Goal: Task Accomplishment & Management: Complete application form

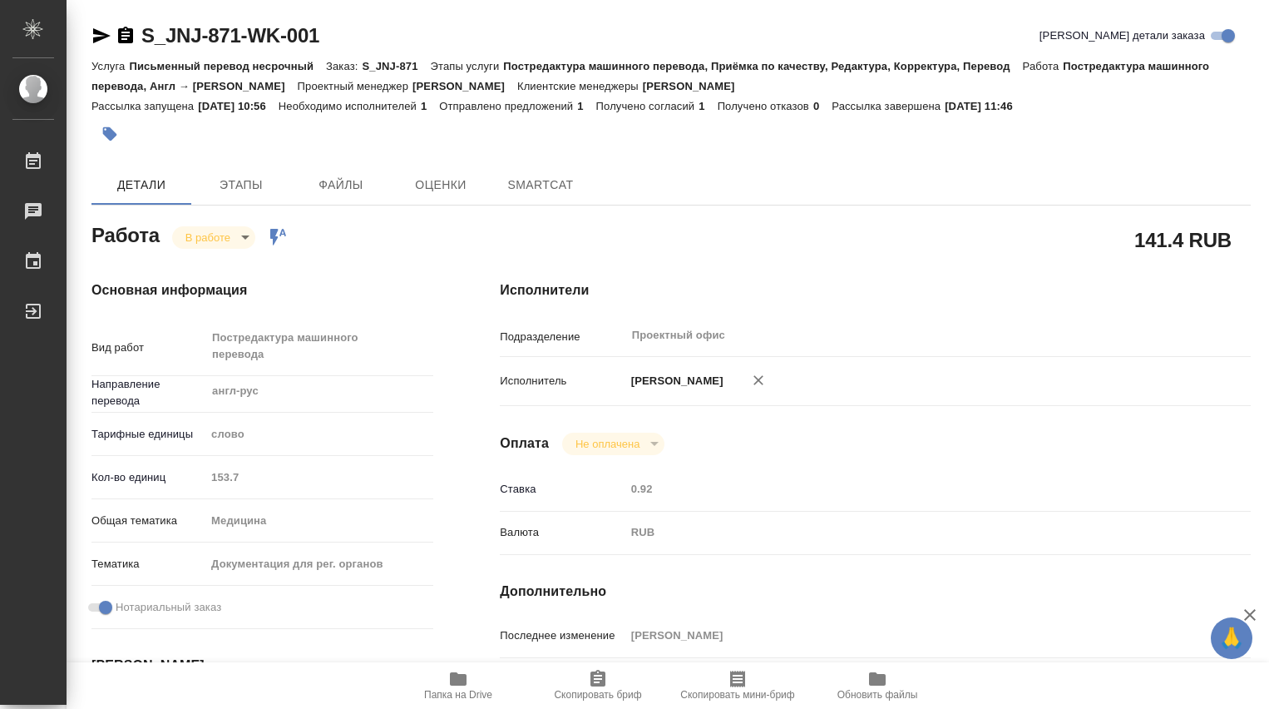
type textarea "x"
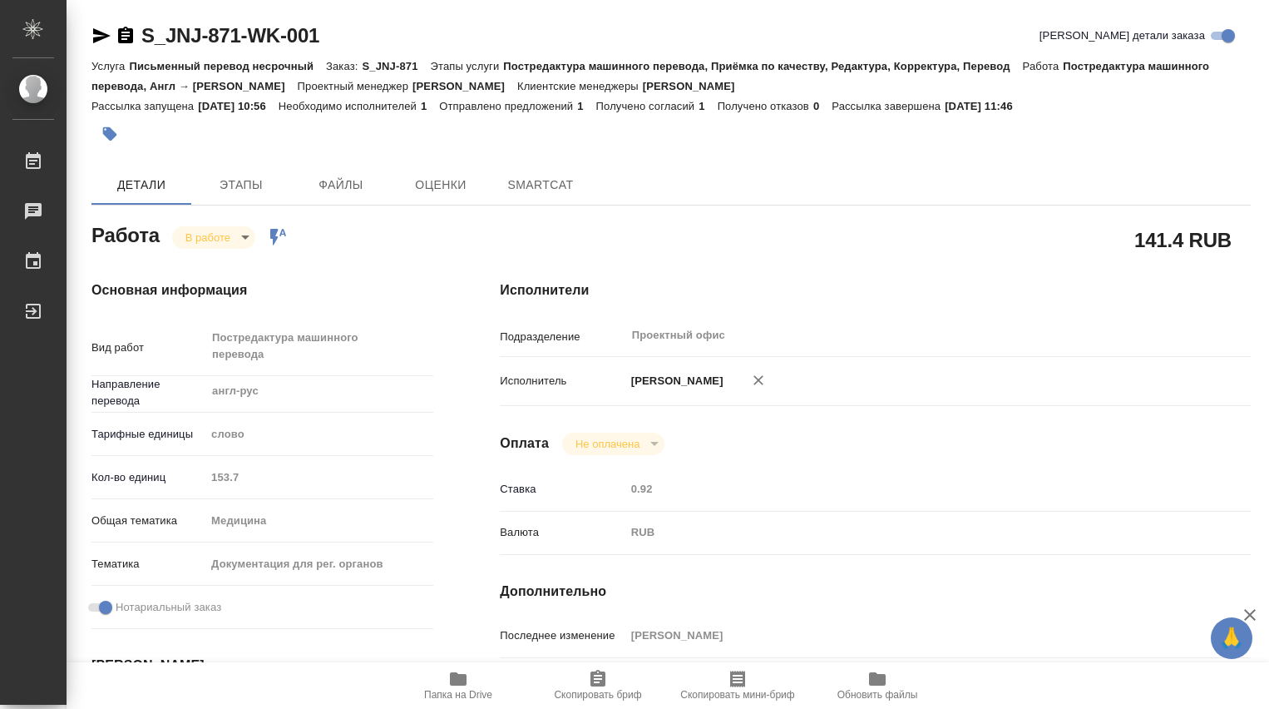
type textarea "x"
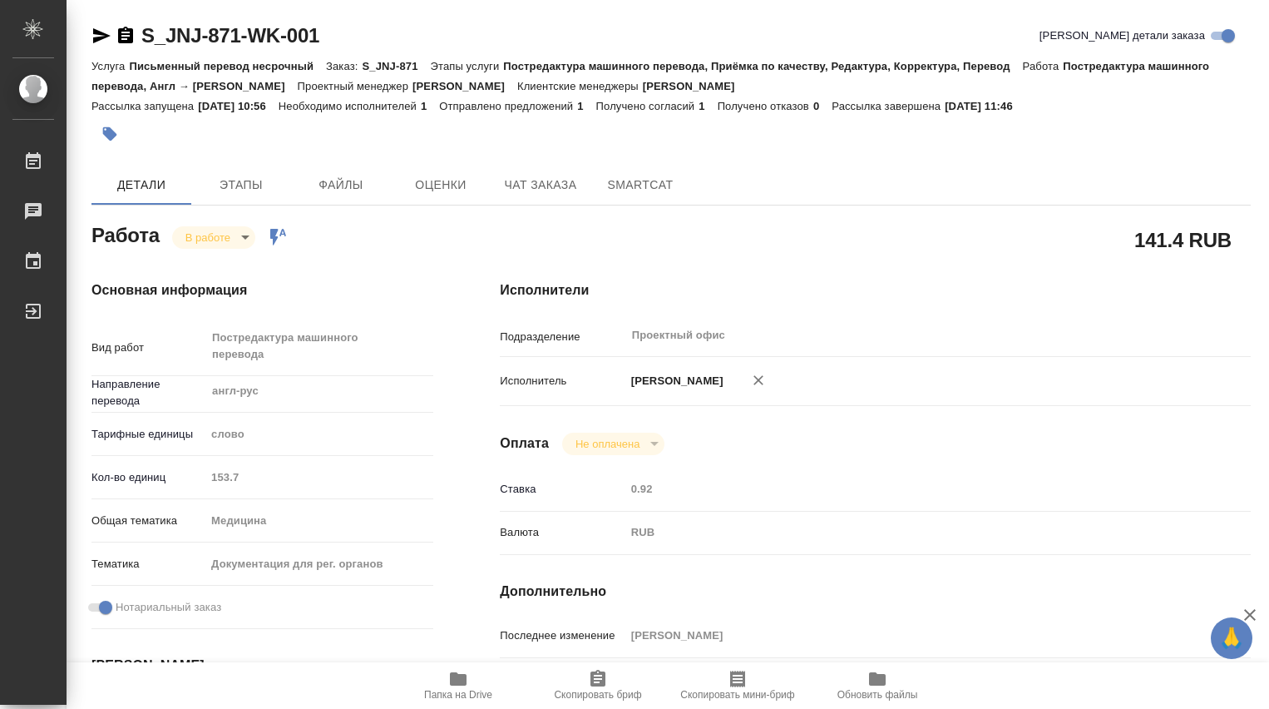
type textarea "x"
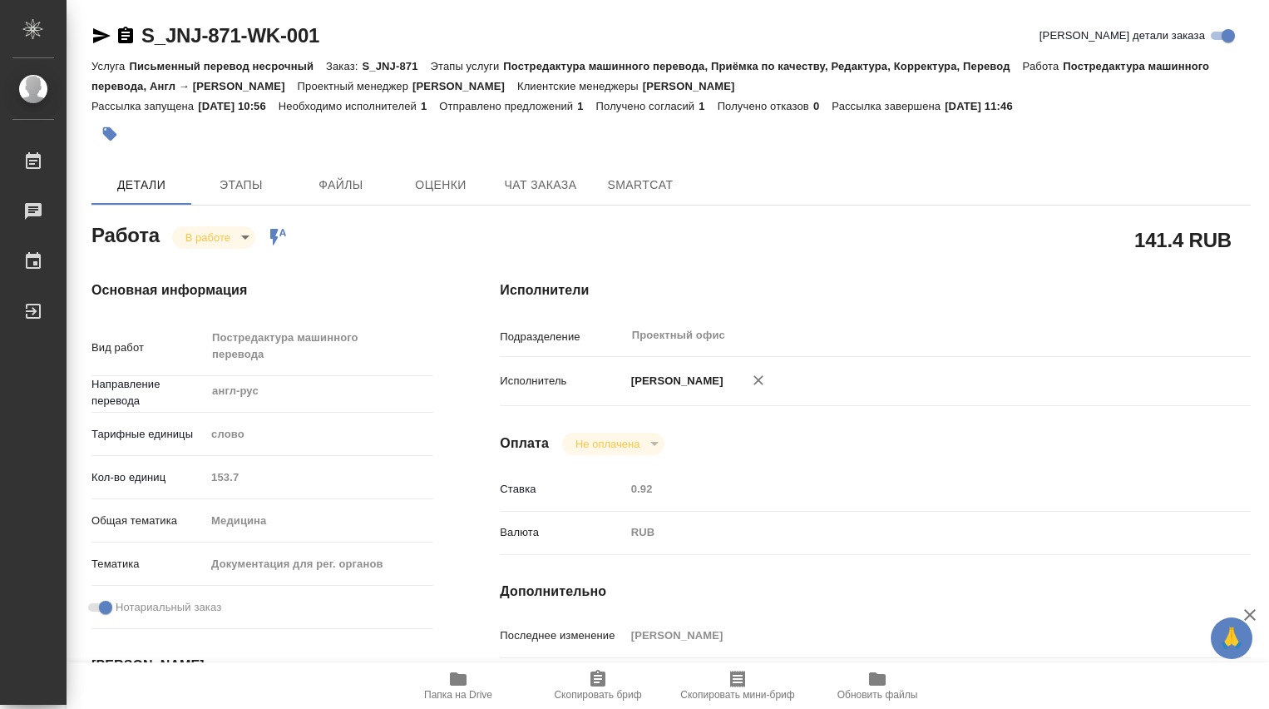
type textarea "x"
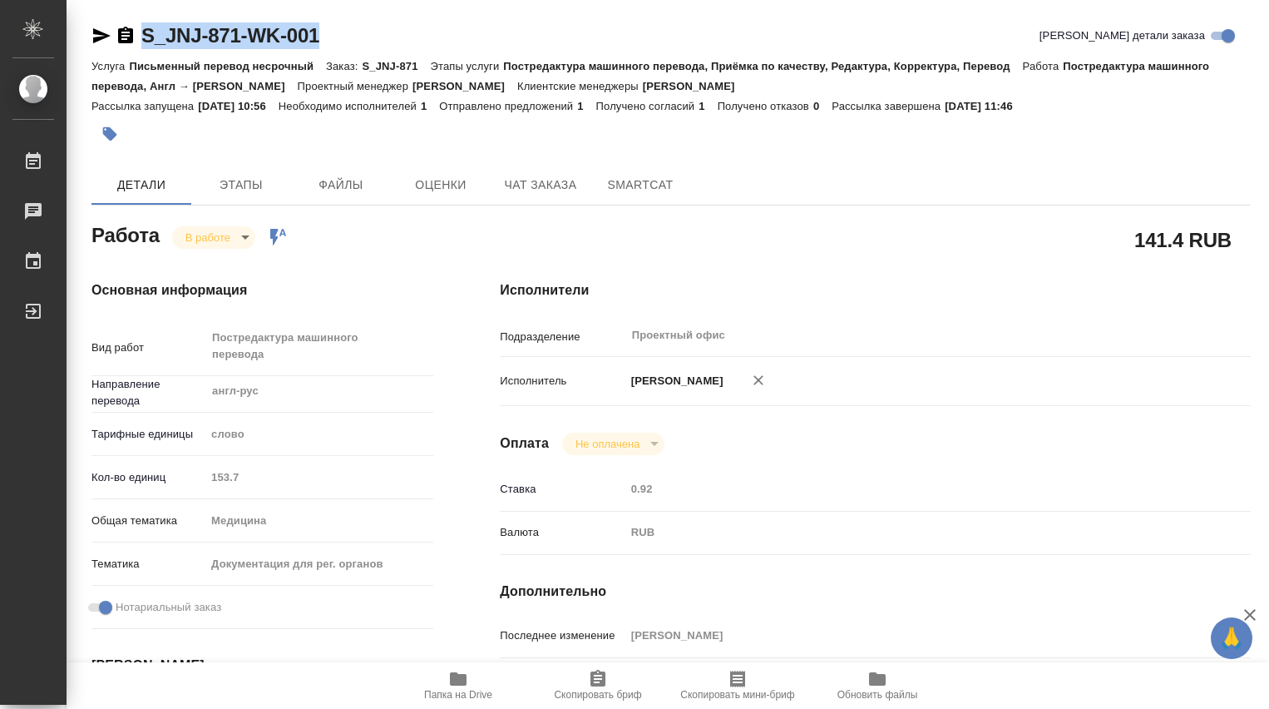
drag, startPoint x: 321, startPoint y: 33, endPoint x: 137, endPoint y: 29, distance: 183.9
click at [137, 29] on div "S_JNJ-871-WK-001 Кратко детали заказа" at bounding box center [670, 35] width 1159 height 27
copy link "S_JNJ-871-WK-001"
type textarea "x"
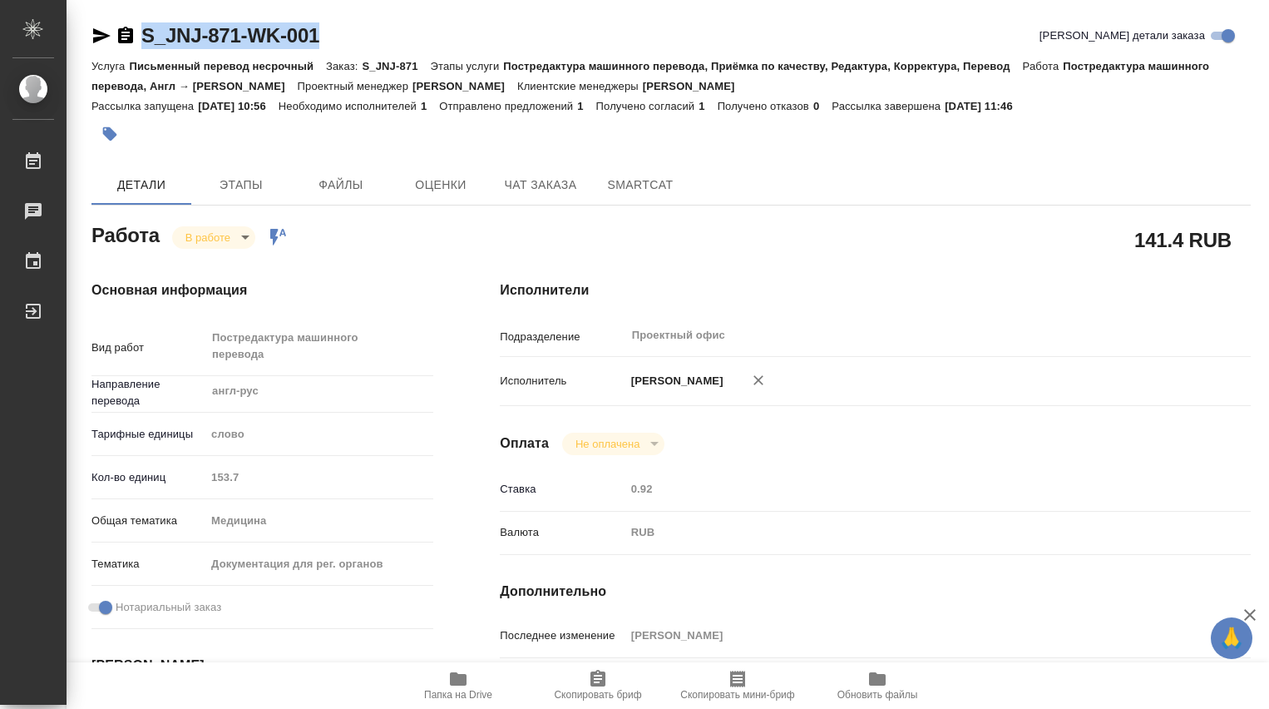
type textarea "x"
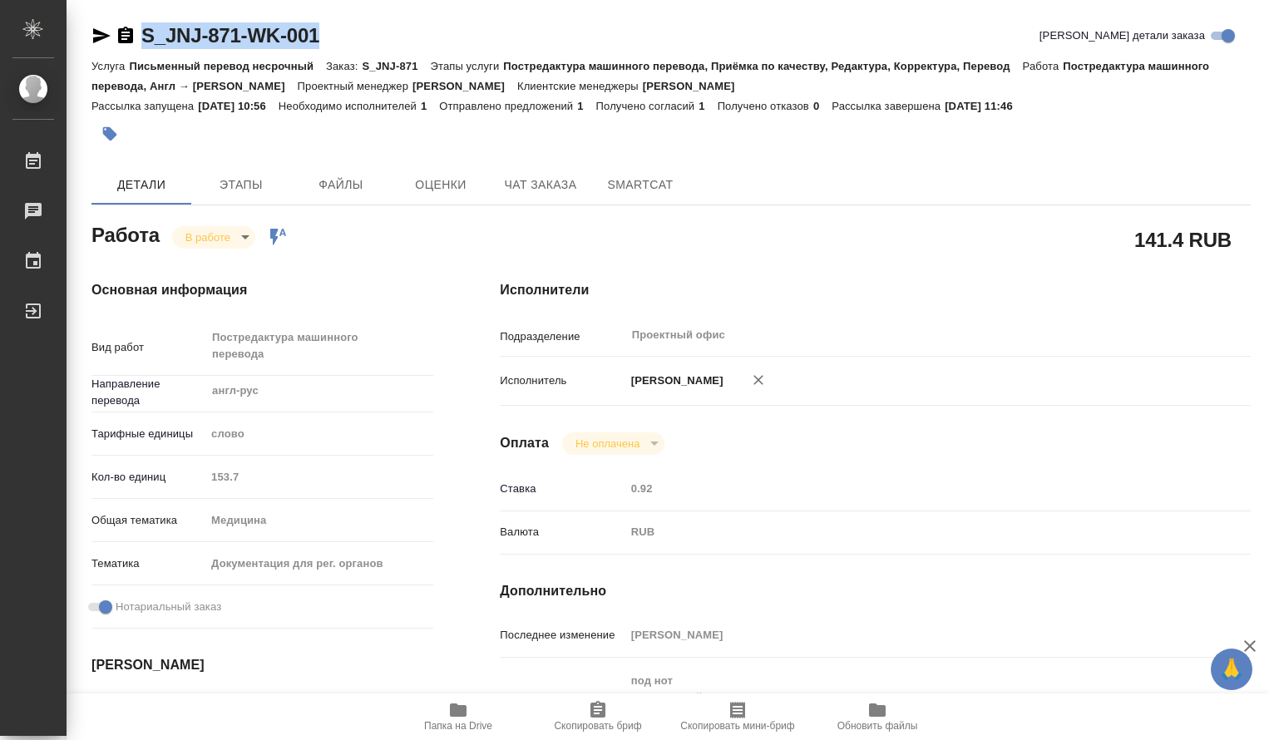
type textarea "x"
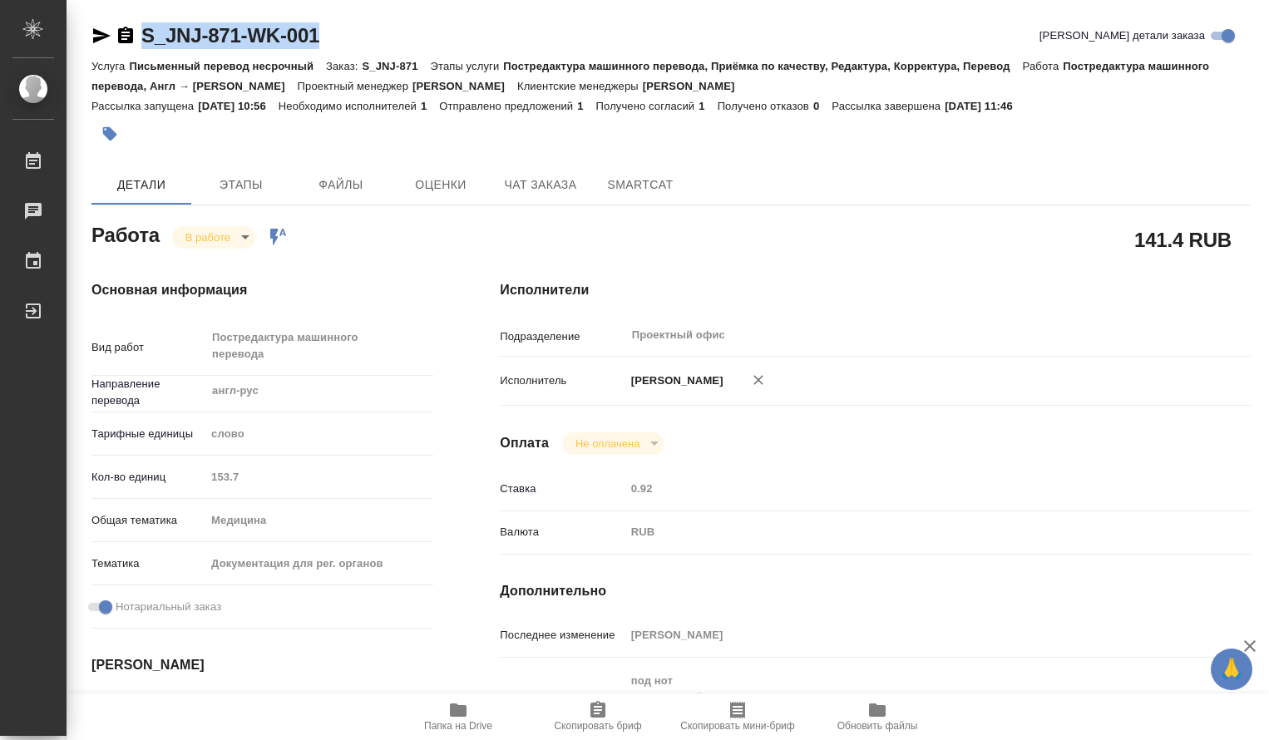
type textarea "x"
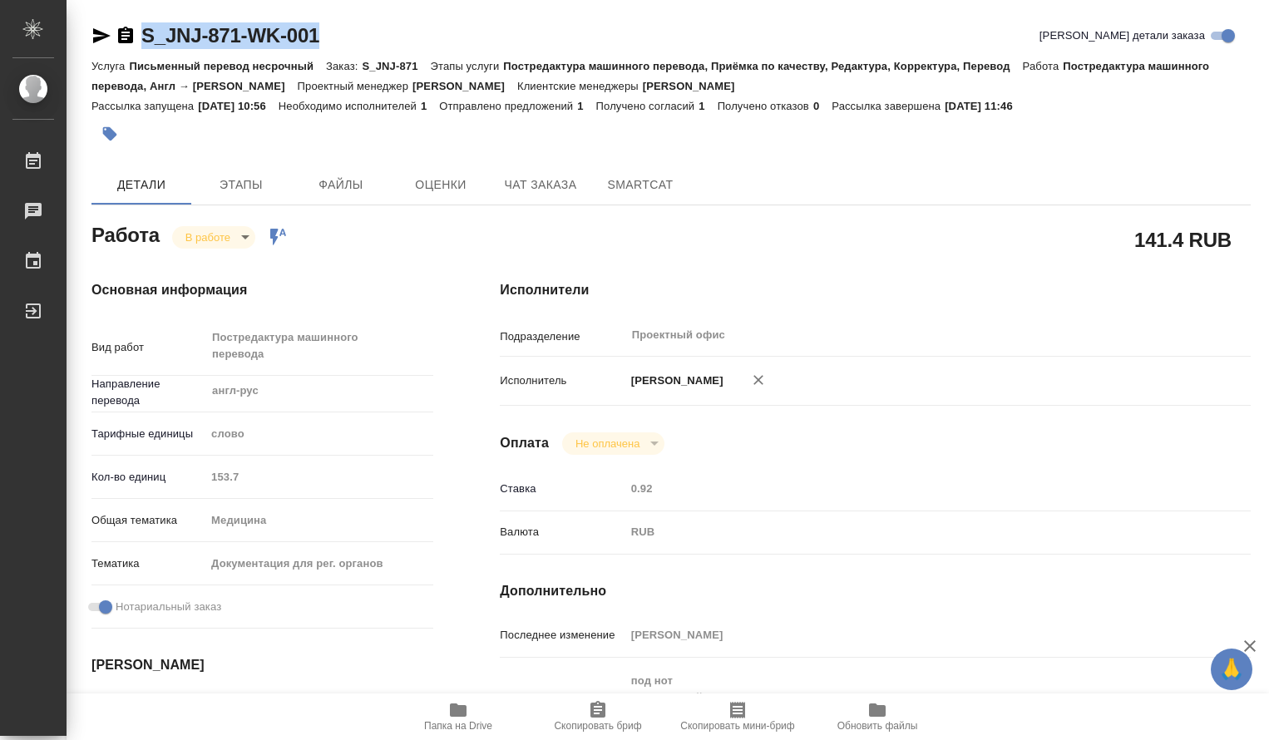
type textarea "x"
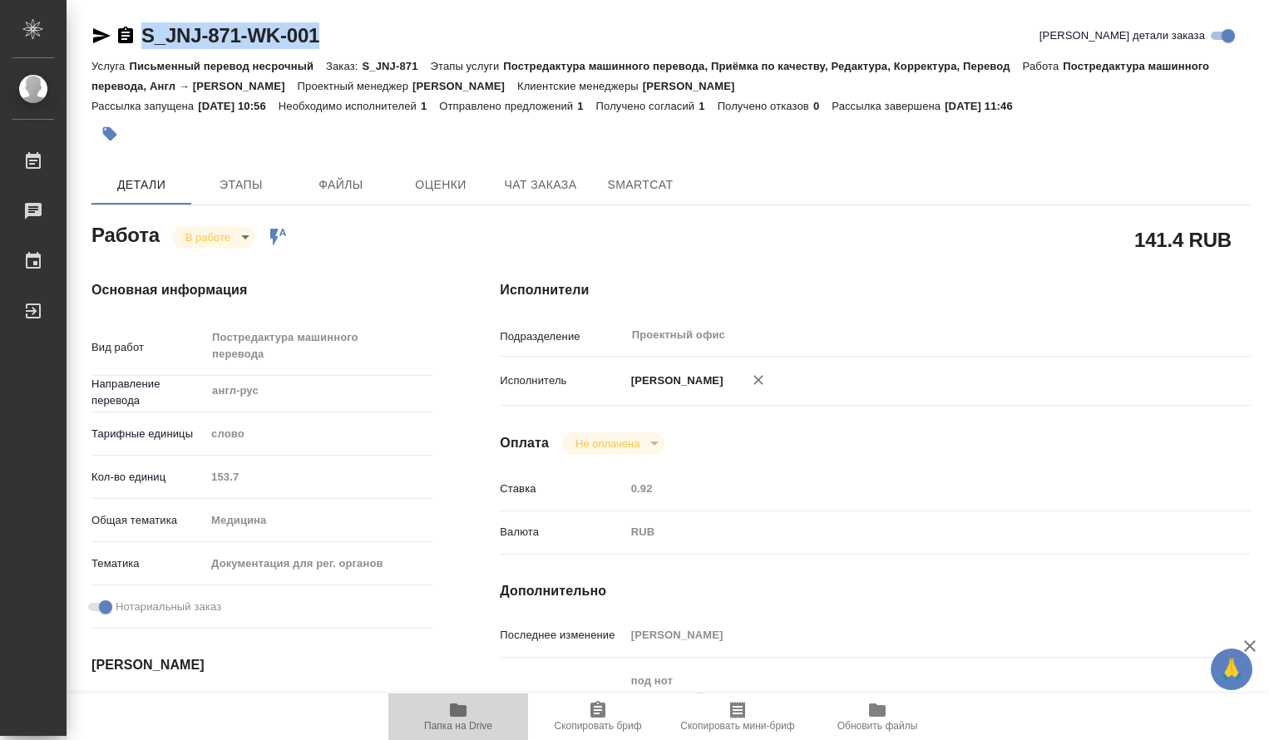
click at [452, 708] on icon "button" at bounding box center [458, 710] width 17 height 13
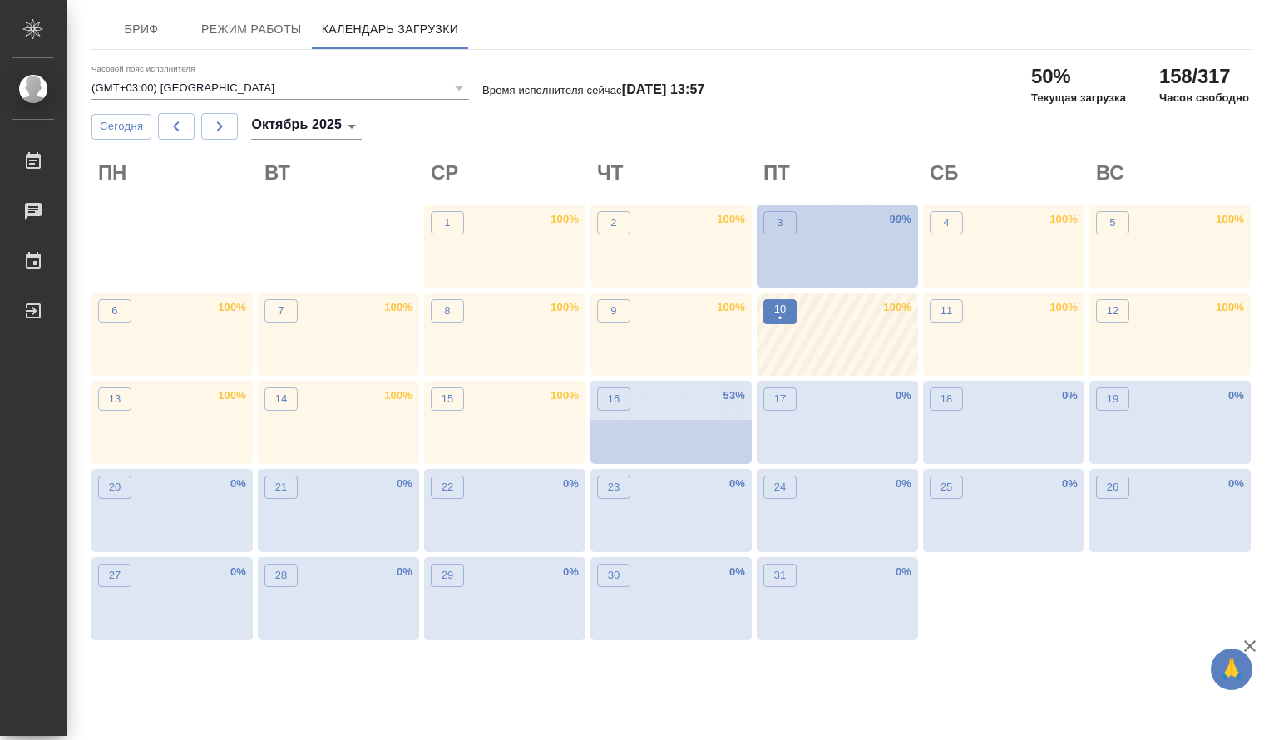
click at [781, 320] on p "•" at bounding box center [780, 318] width 12 height 17
click at [627, 305] on button "9" at bounding box center [613, 310] width 33 height 23
click at [778, 322] on p "•" at bounding box center [780, 318] width 12 height 17
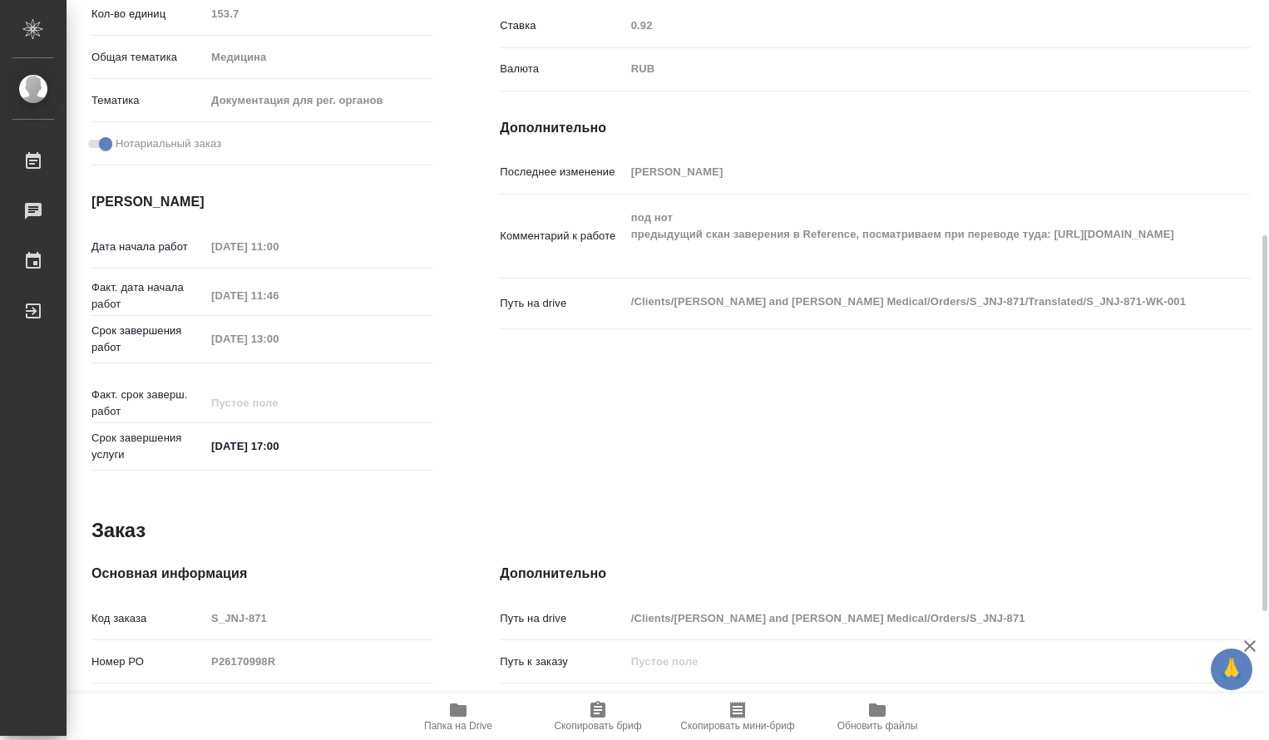
scroll to position [186, 0]
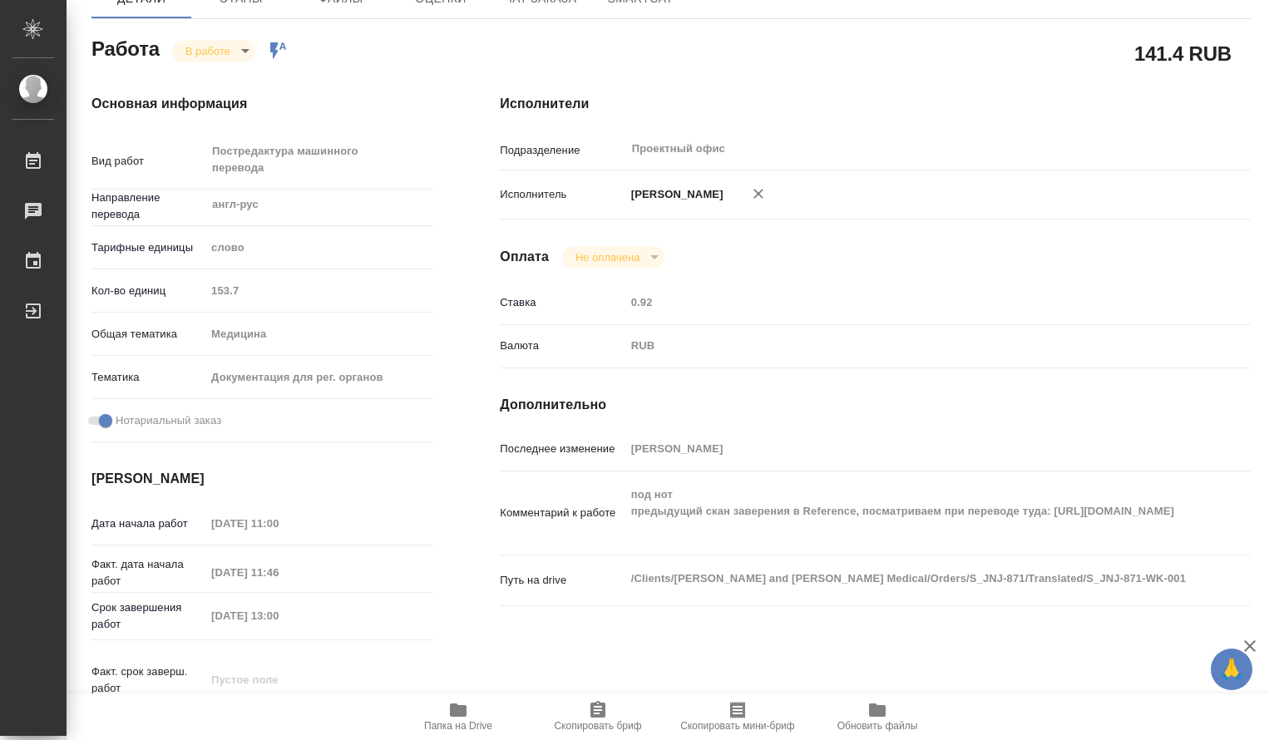
click at [461, 712] on icon "button" at bounding box center [458, 710] width 17 height 13
click at [247, 47] on body "🙏 .cls-1 fill:#fff; AWATERA Dmitrieva Olga Работы 0 Чаты График Выйти S_JNJ-871…" at bounding box center [634, 370] width 1269 height 740
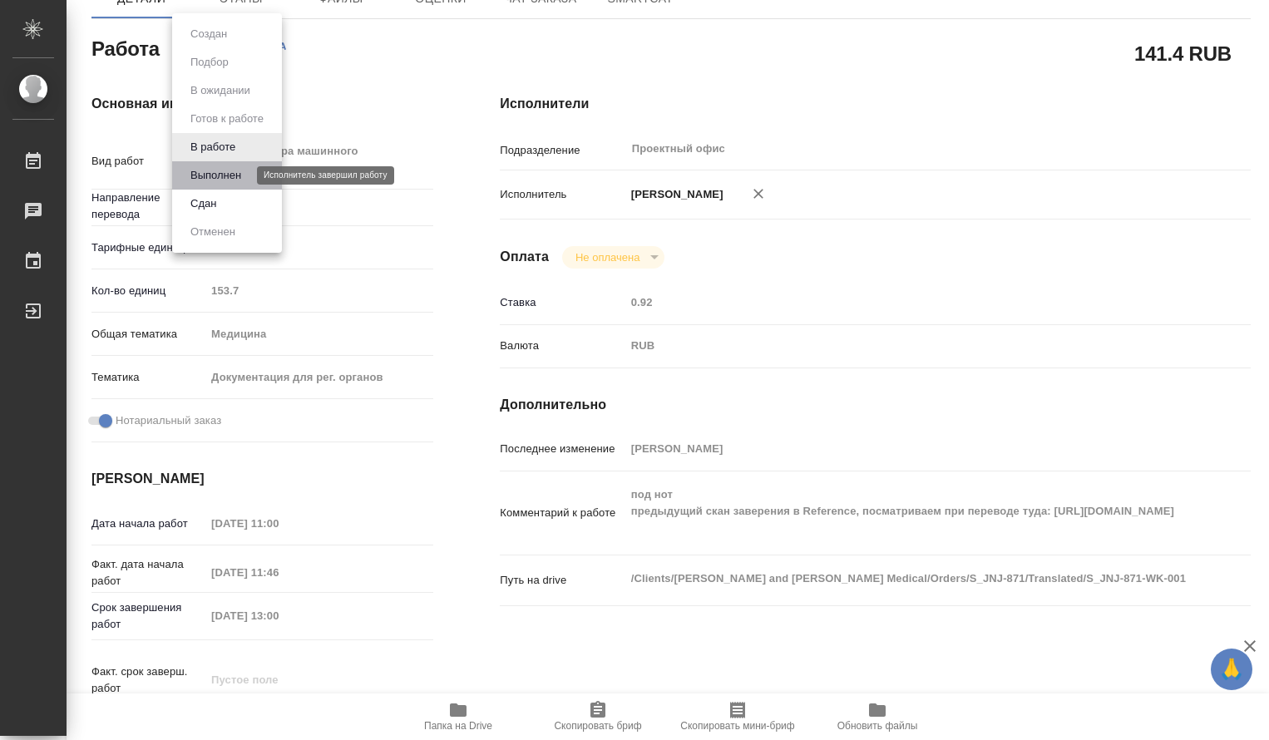
click at [206, 179] on button "Выполнен" at bounding box center [215, 175] width 61 height 18
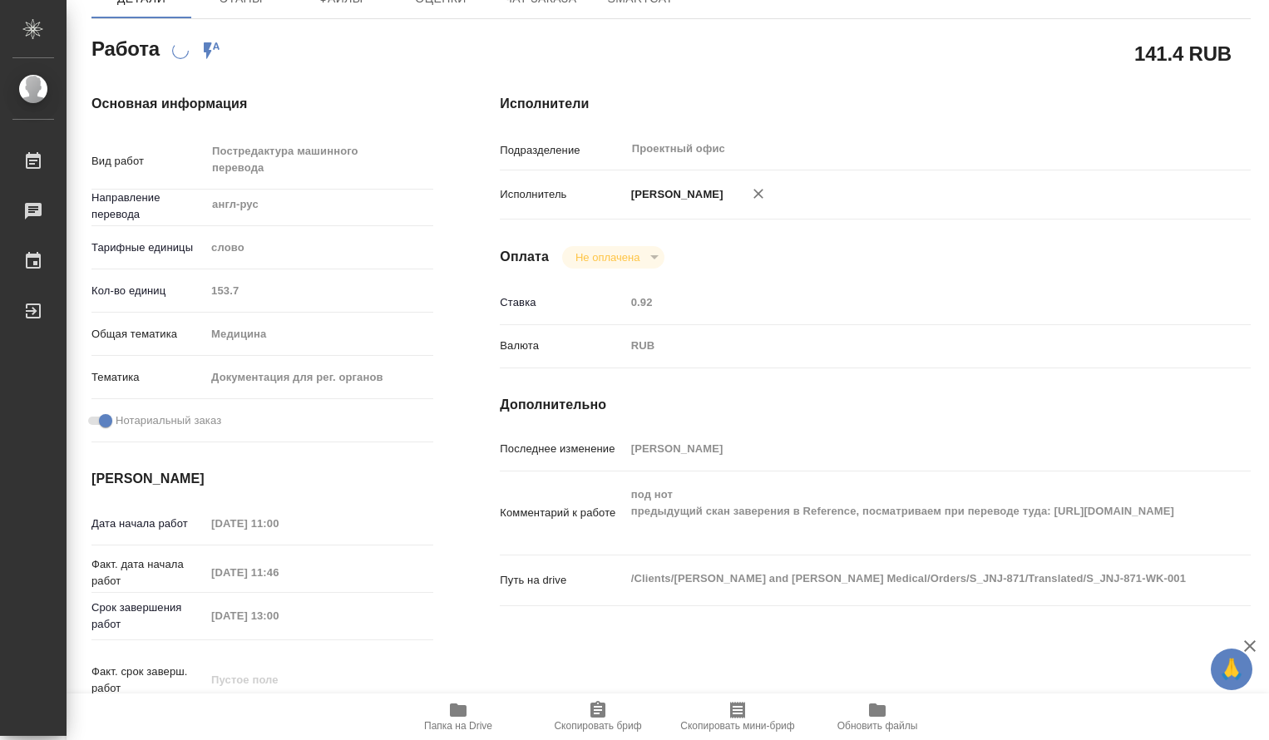
scroll to position [0, 0]
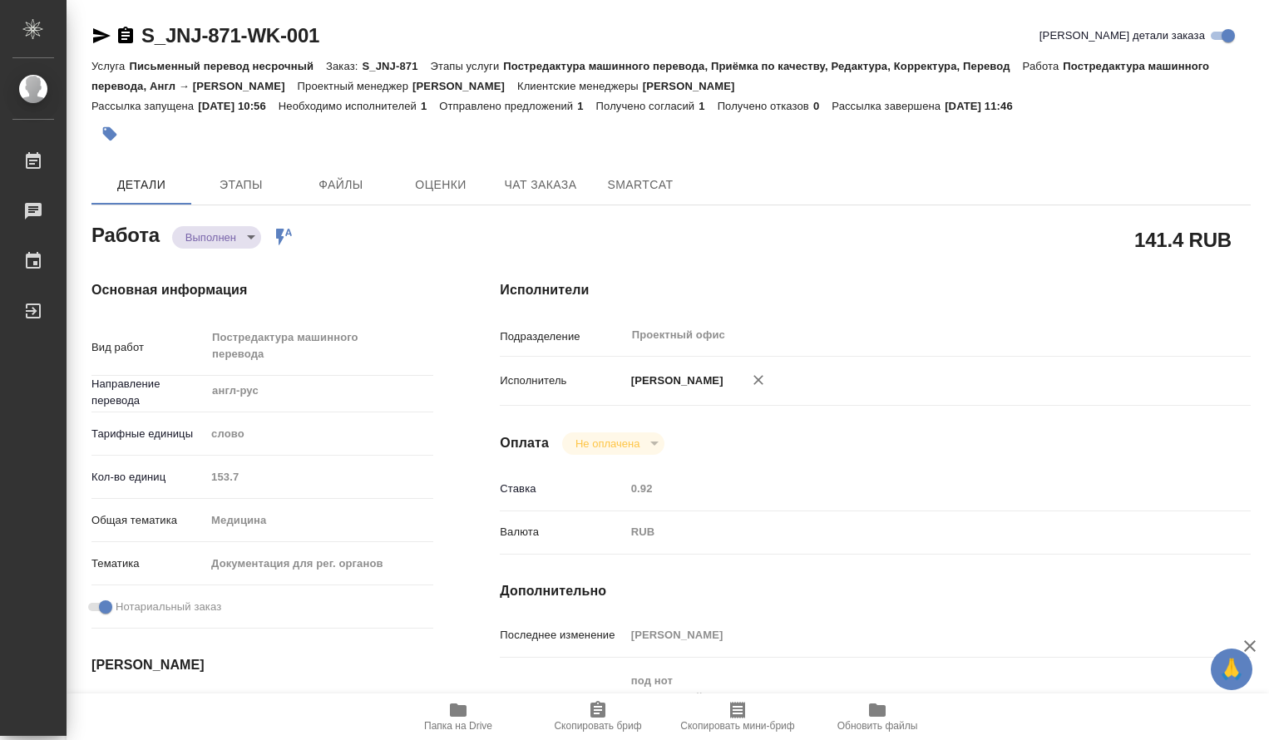
type textarea "x"
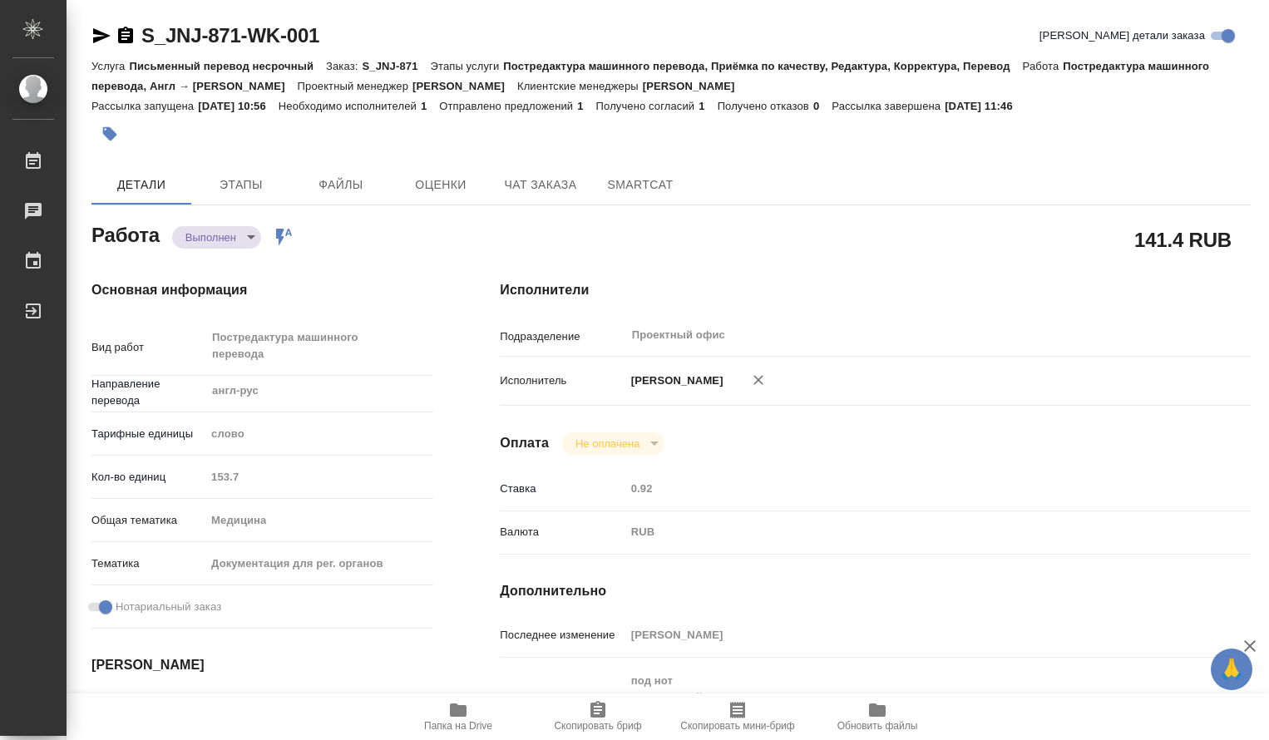
type textarea "x"
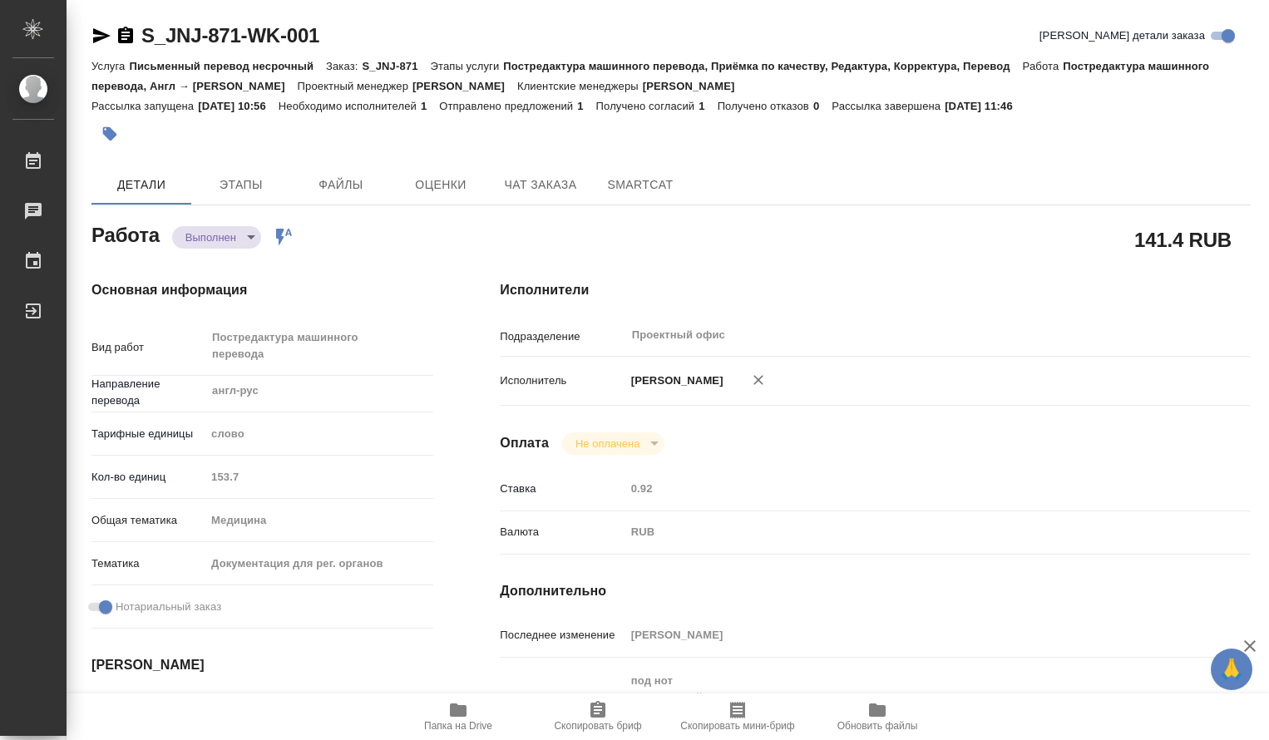
type textarea "x"
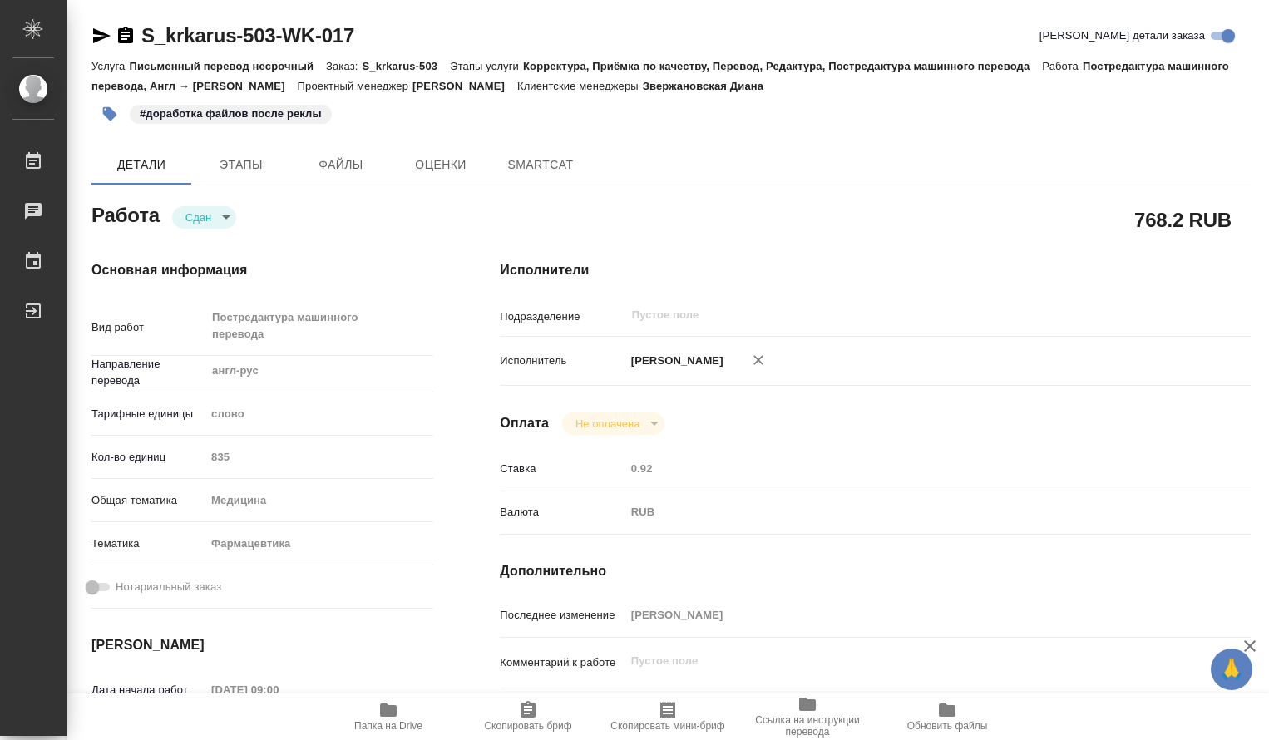
type textarea "x"
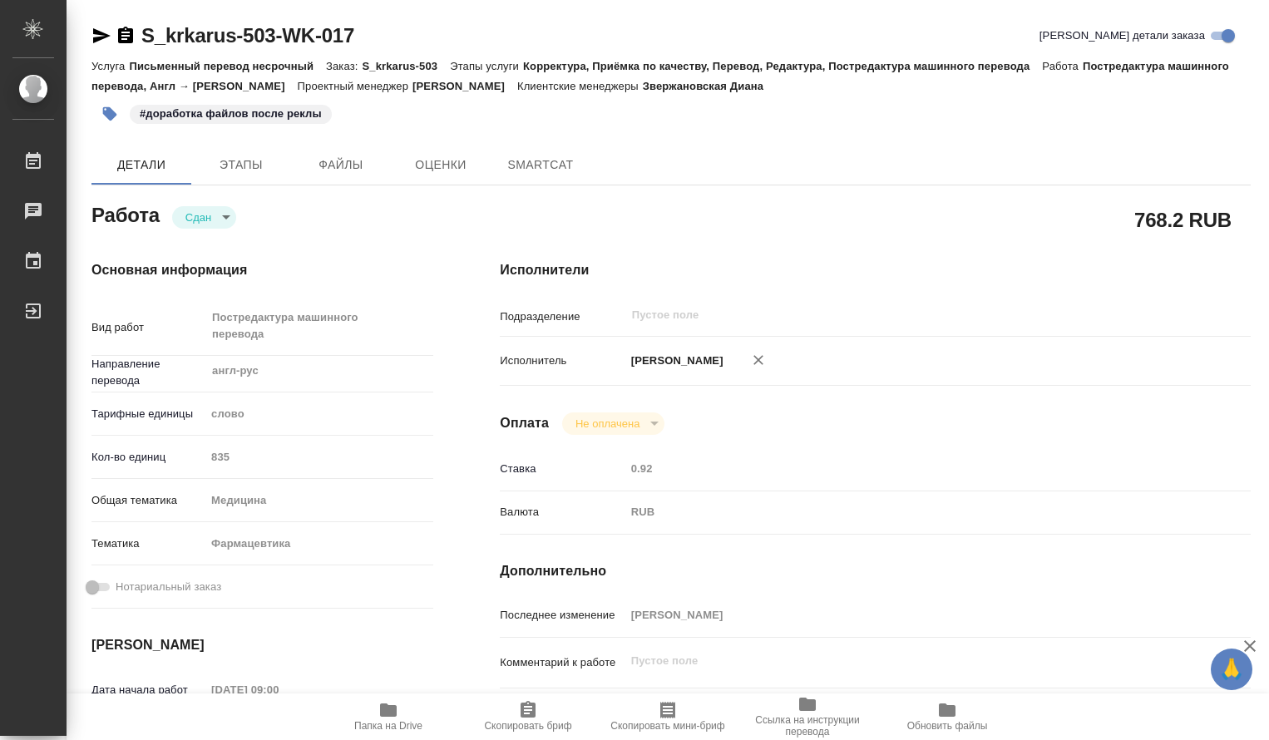
type textarea "x"
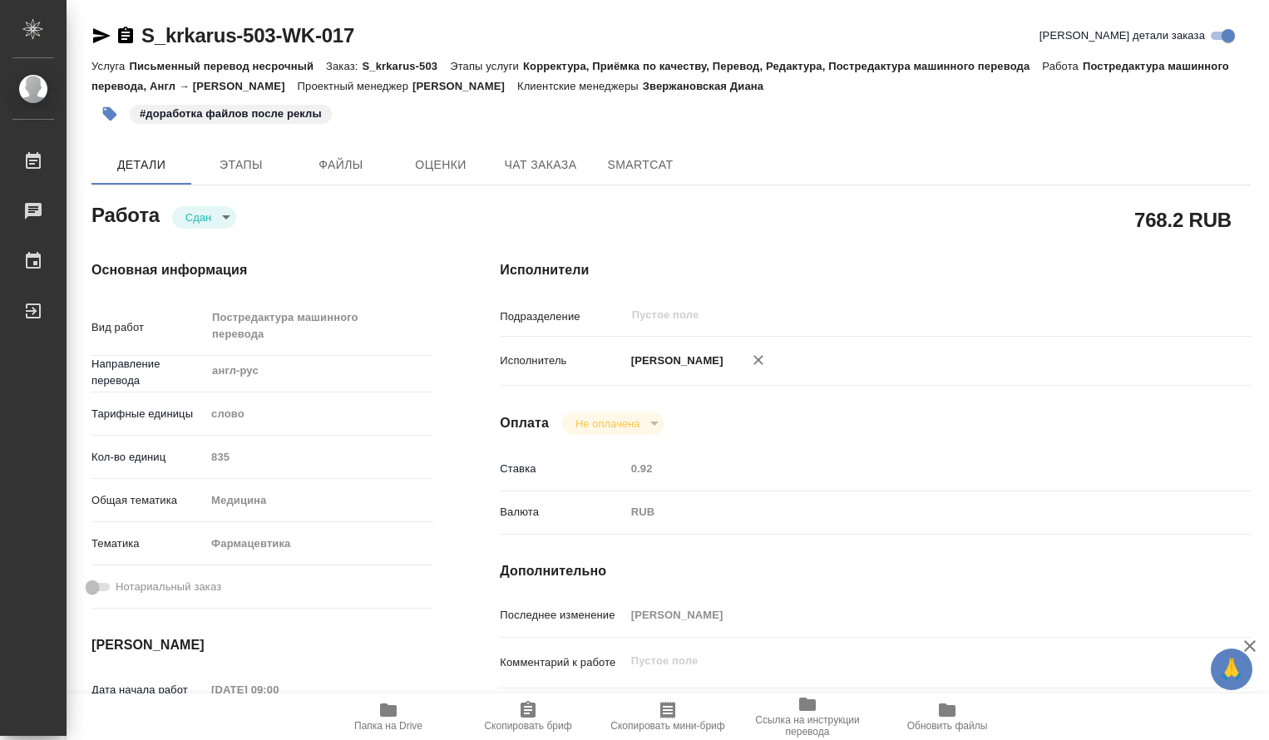
type textarea "x"
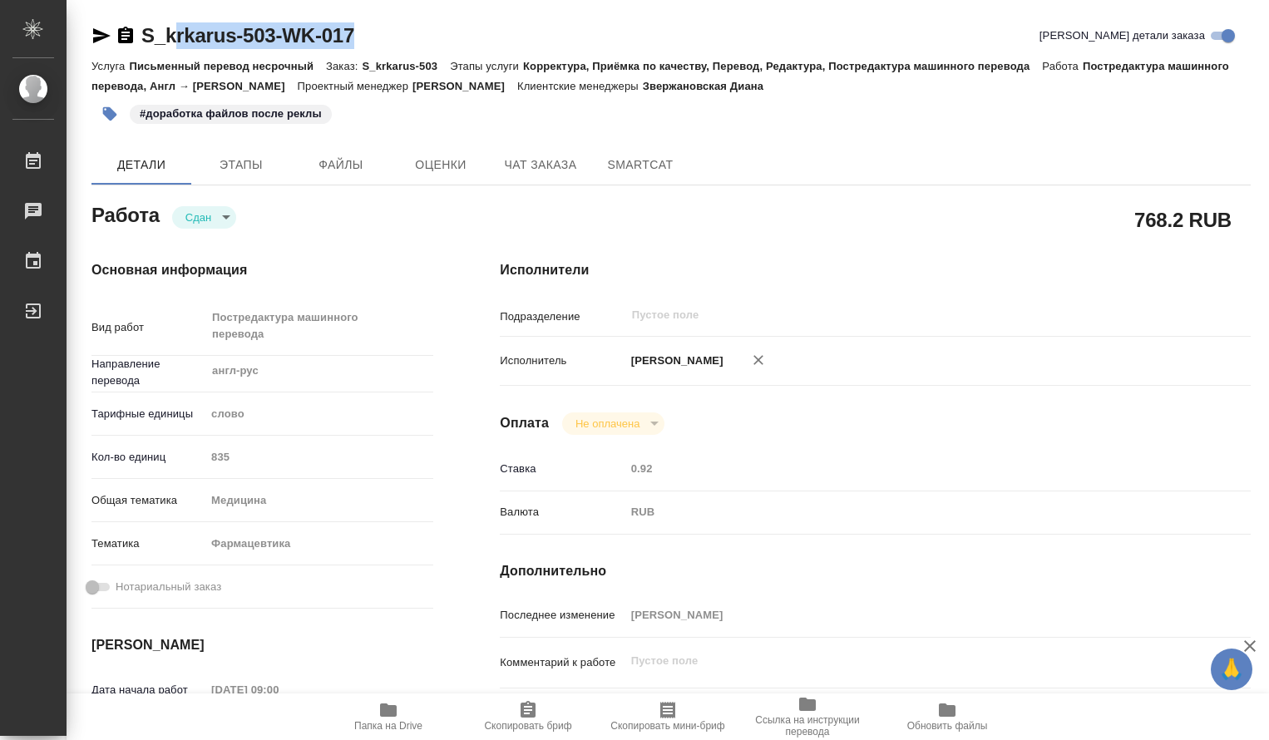
type textarea "x"
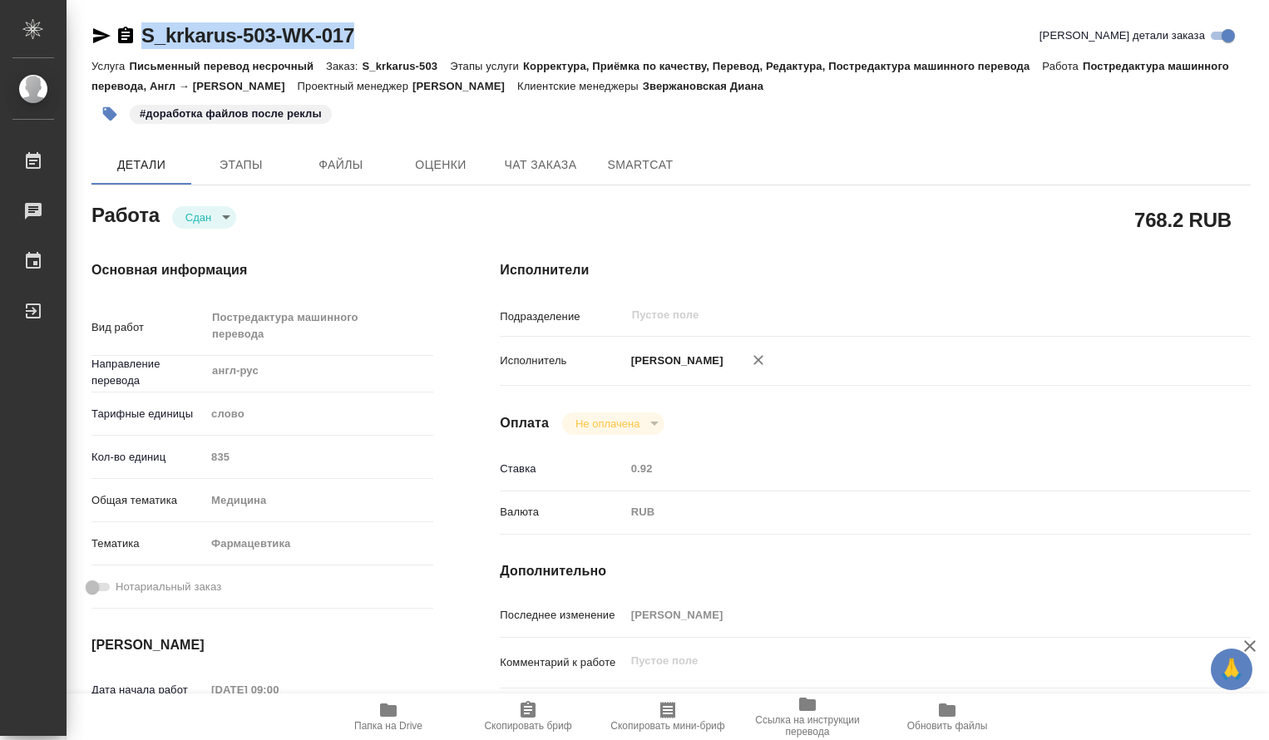
drag, startPoint x: 370, startPoint y: 42, endPoint x: 131, endPoint y: 31, distance: 239.8
click at [131, 31] on div "S_krkarus-503-WK-017 Кратко детали заказа" at bounding box center [670, 35] width 1159 height 27
copy link "S_krkarus-503-WK-017"
click at [383, 34] on div "S_krkarus-503-WK-017 Кратко детали заказа" at bounding box center [670, 35] width 1159 height 27
drag, startPoint x: 299, startPoint y: 26, endPoint x: 92, endPoint y: 22, distance: 207.1
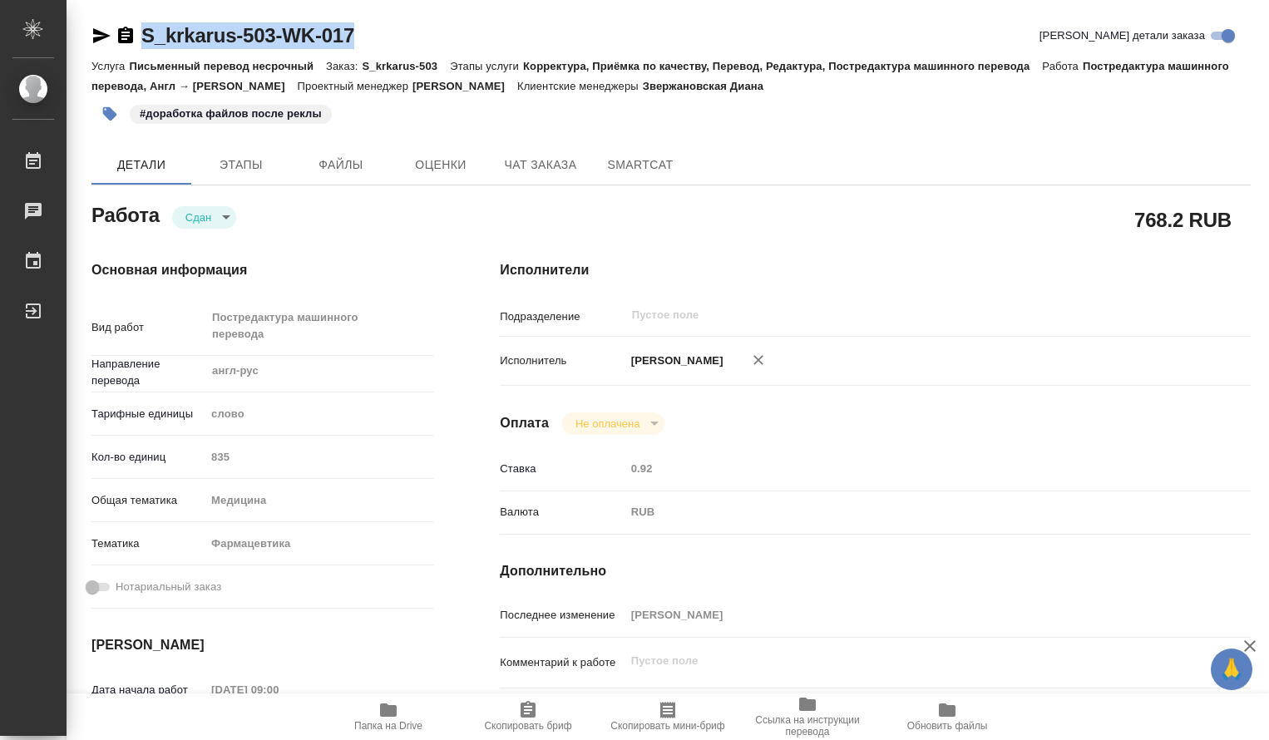
click at [92, 22] on div "S_krkarus-503-WK-017 Кратко детали заказа" at bounding box center [670, 35] width 1159 height 27
copy link "S_krkarus-503-WK-017"
click at [198, 462] on div "Кол-во единиц 835" at bounding box center [262, 456] width 342 height 29
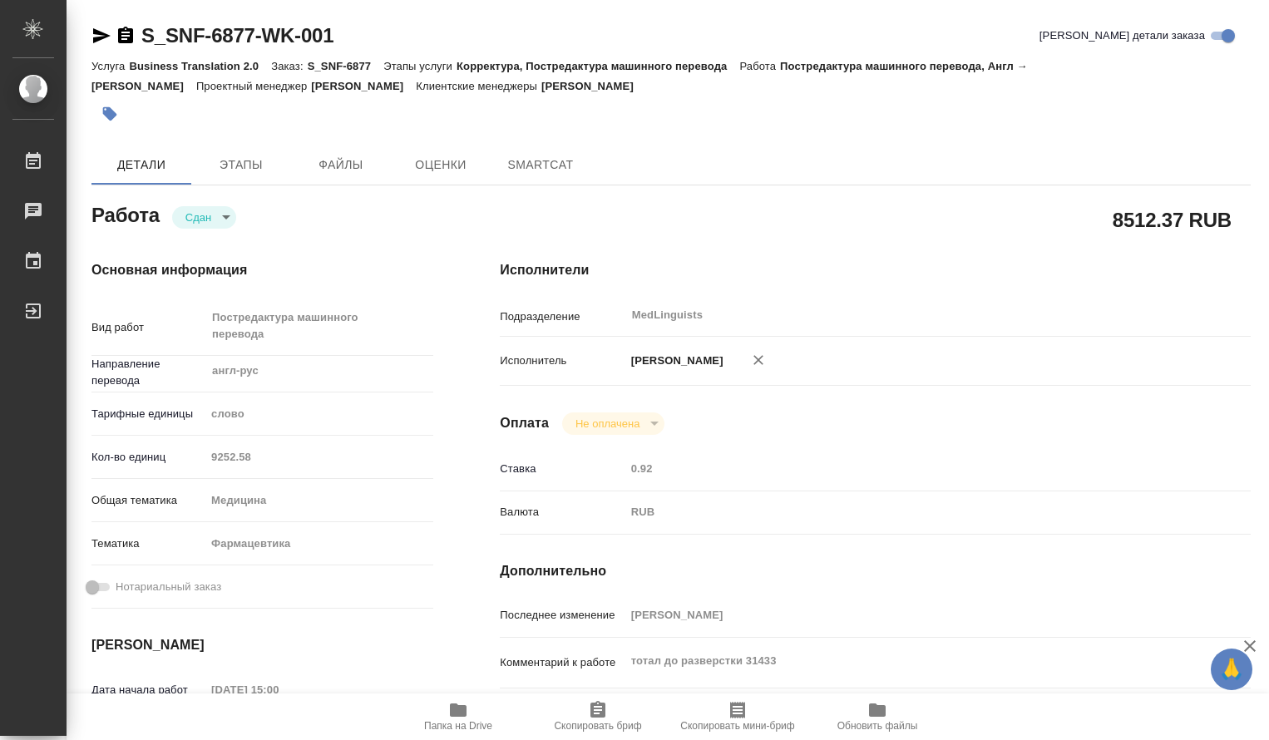
type textarea "x"
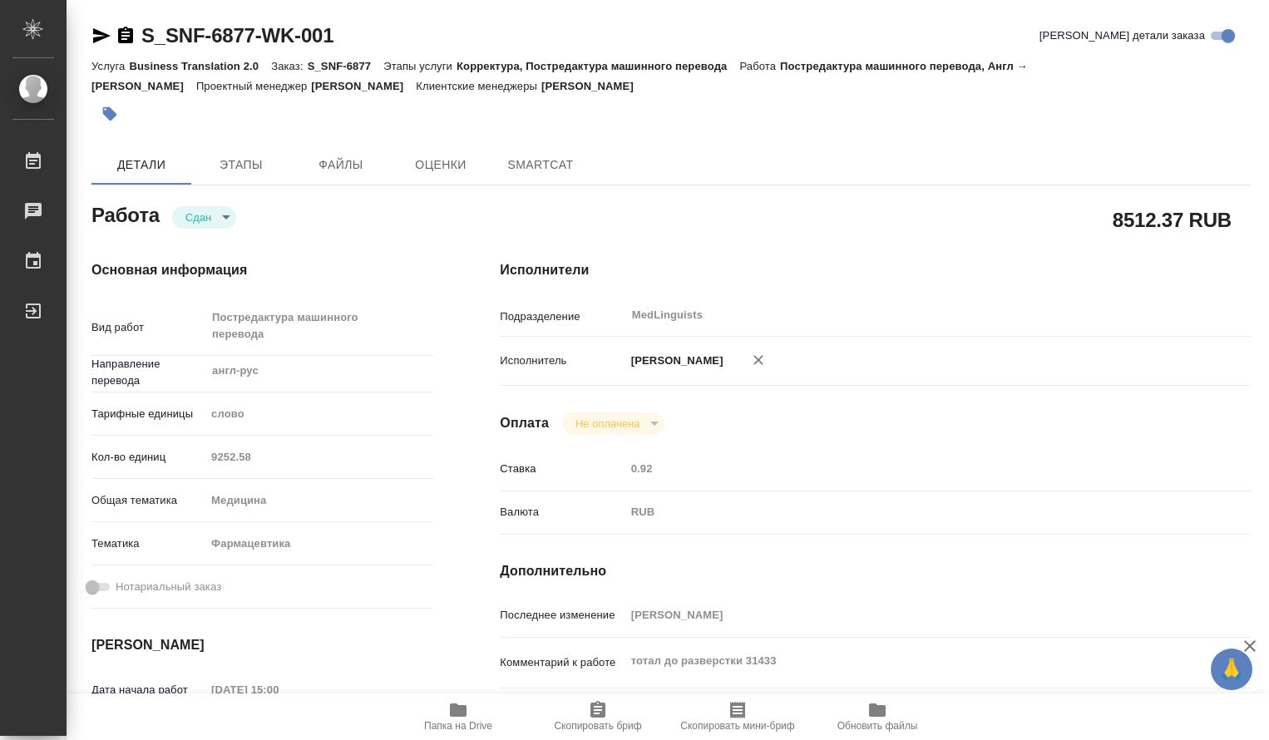
type textarea "x"
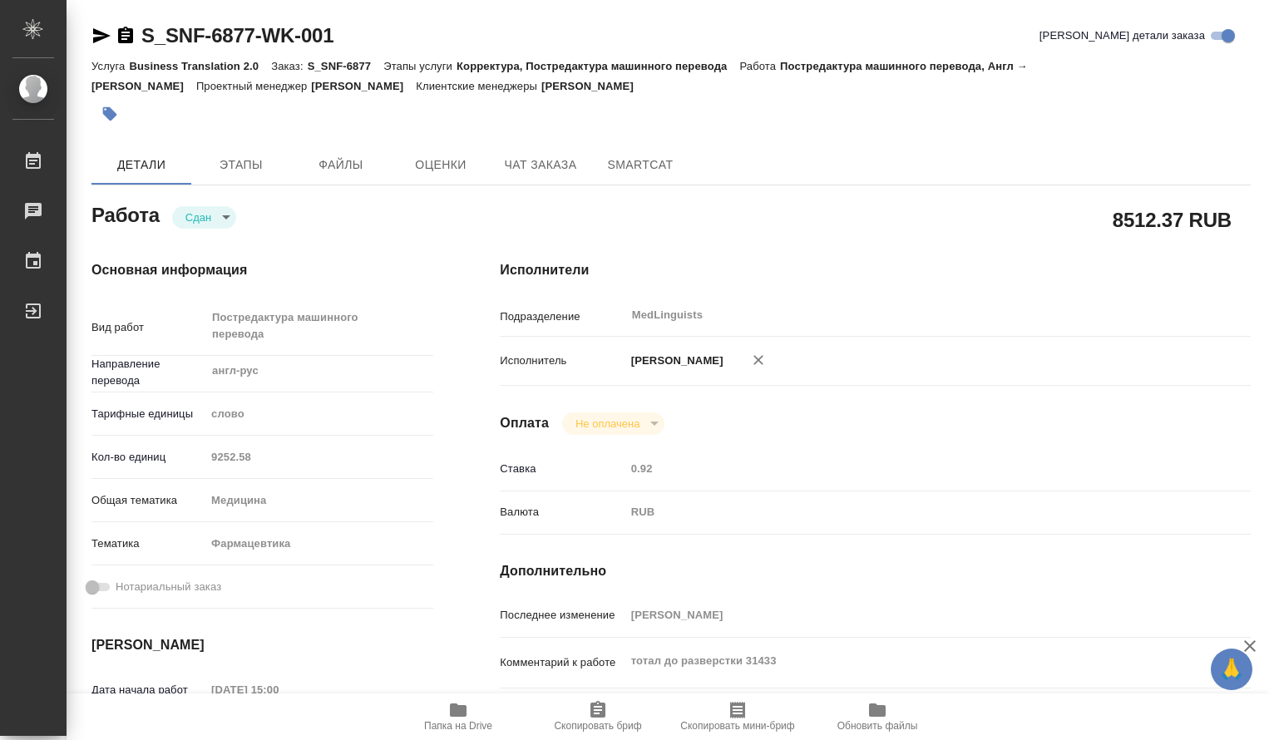
type textarea "x"
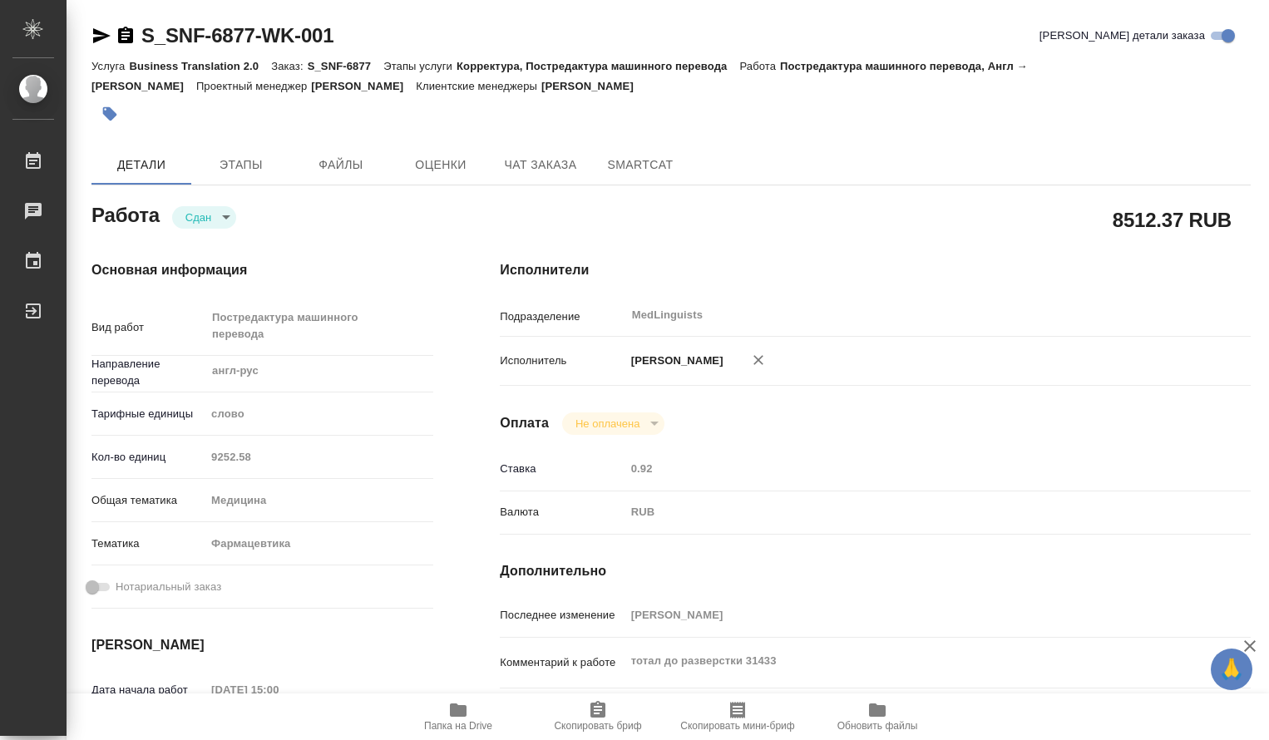
click at [198, 453] on div "Кол-во единиц 9252.58" at bounding box center [262, 456] width 342 height 29
type textarea "x"
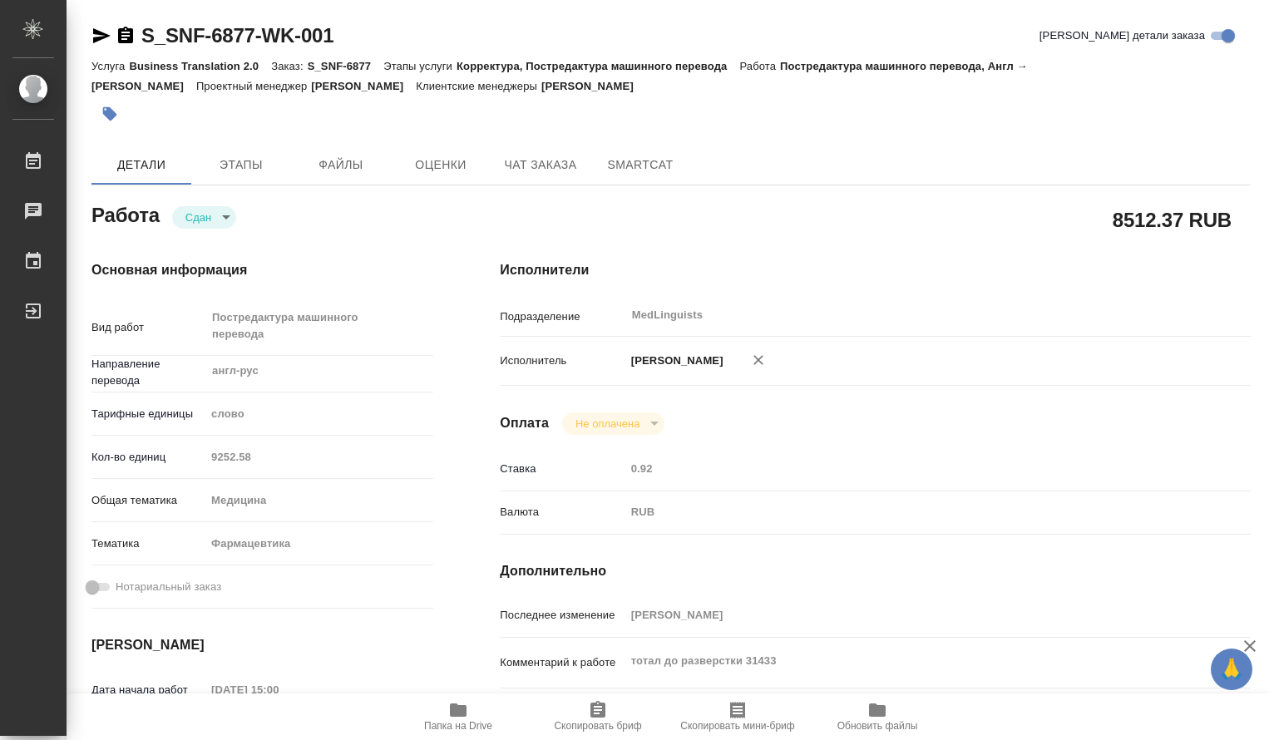
type textarea "x"
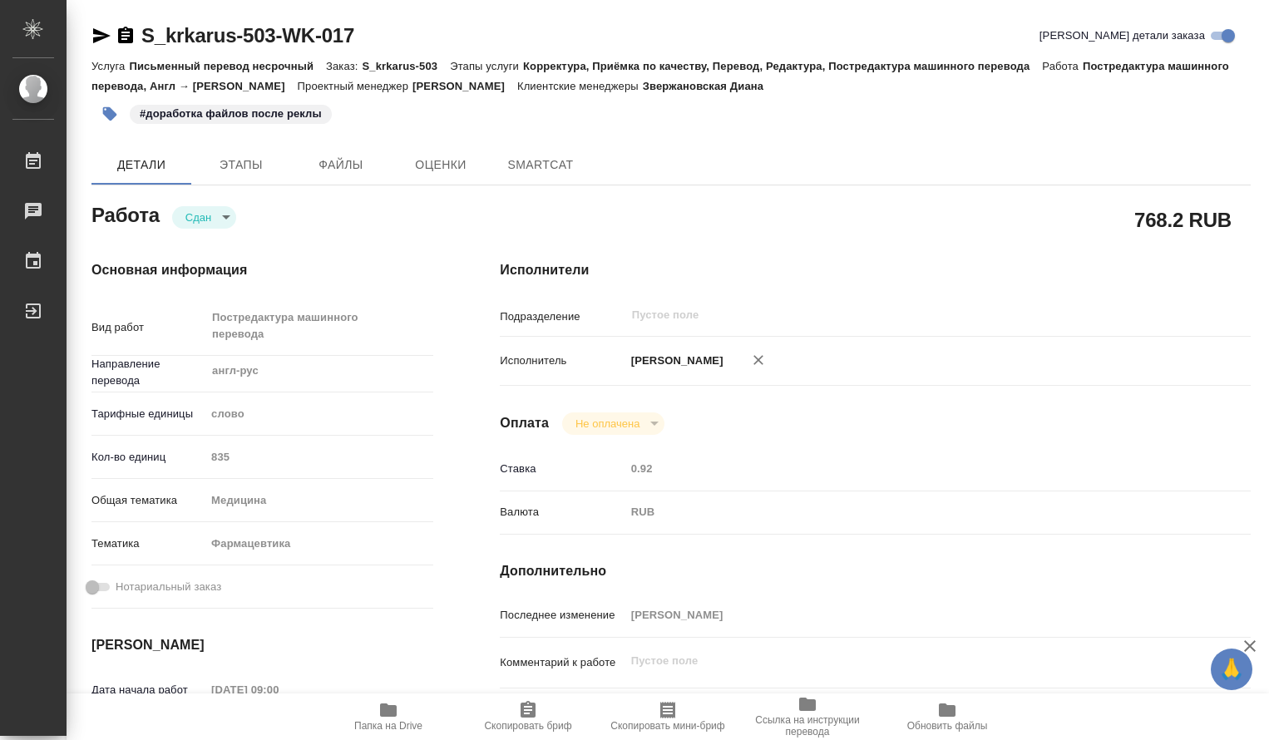
type textarea "x"
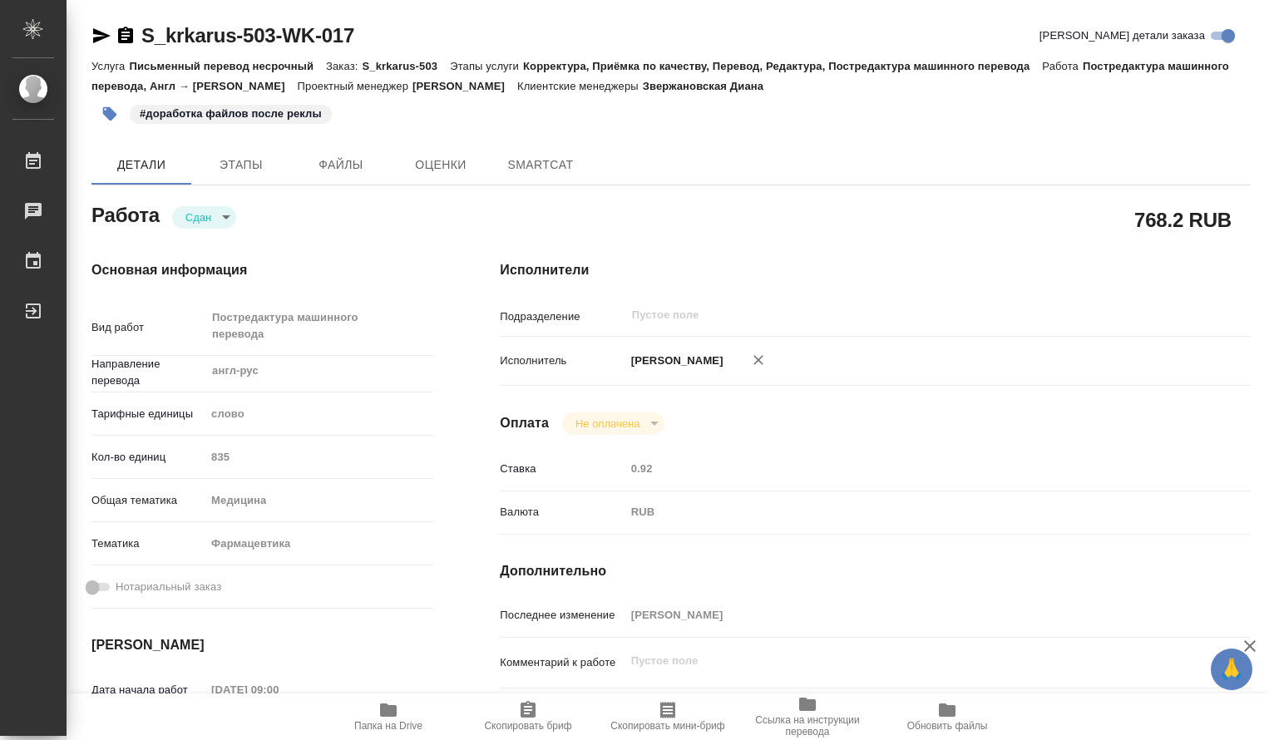
type textarea "x"
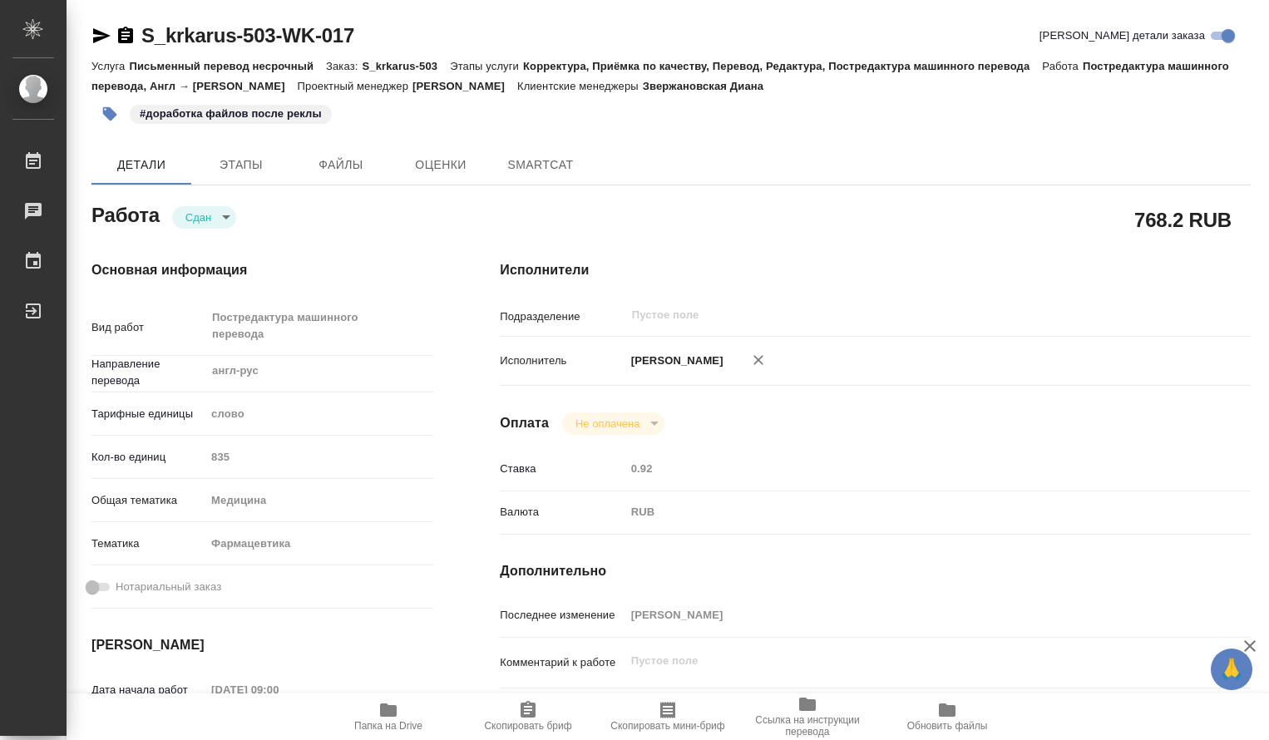
type textarea "x"
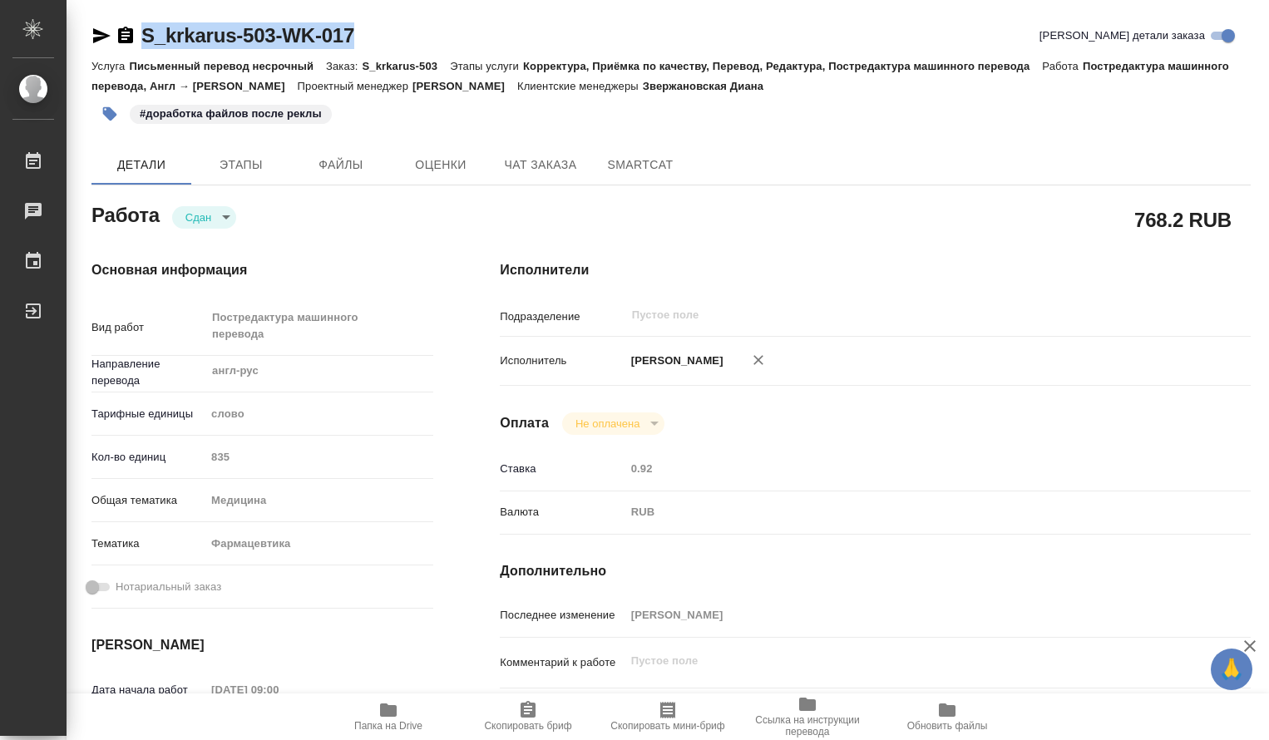
type textarea "x"
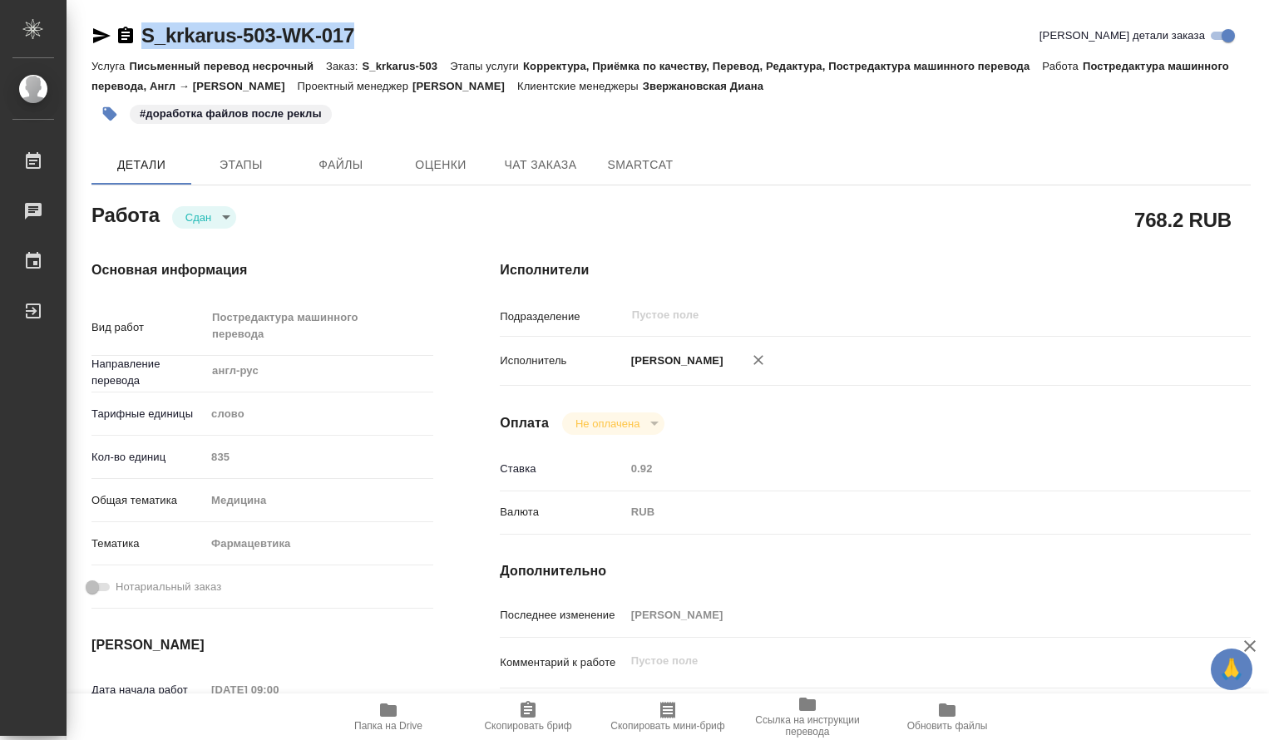
drag, startPoint x: 366, startPoint y: 28, endPoint x: 132, endPoint y: 32, distance: 233.7
click at [132, 32] on div "S_krkarus-503-WK-017 Кратко детали заказа" at bounding box center [670, 35] width 1159 height 27
copy link "S_krkarus-503-WK-017"
type textarea "x"
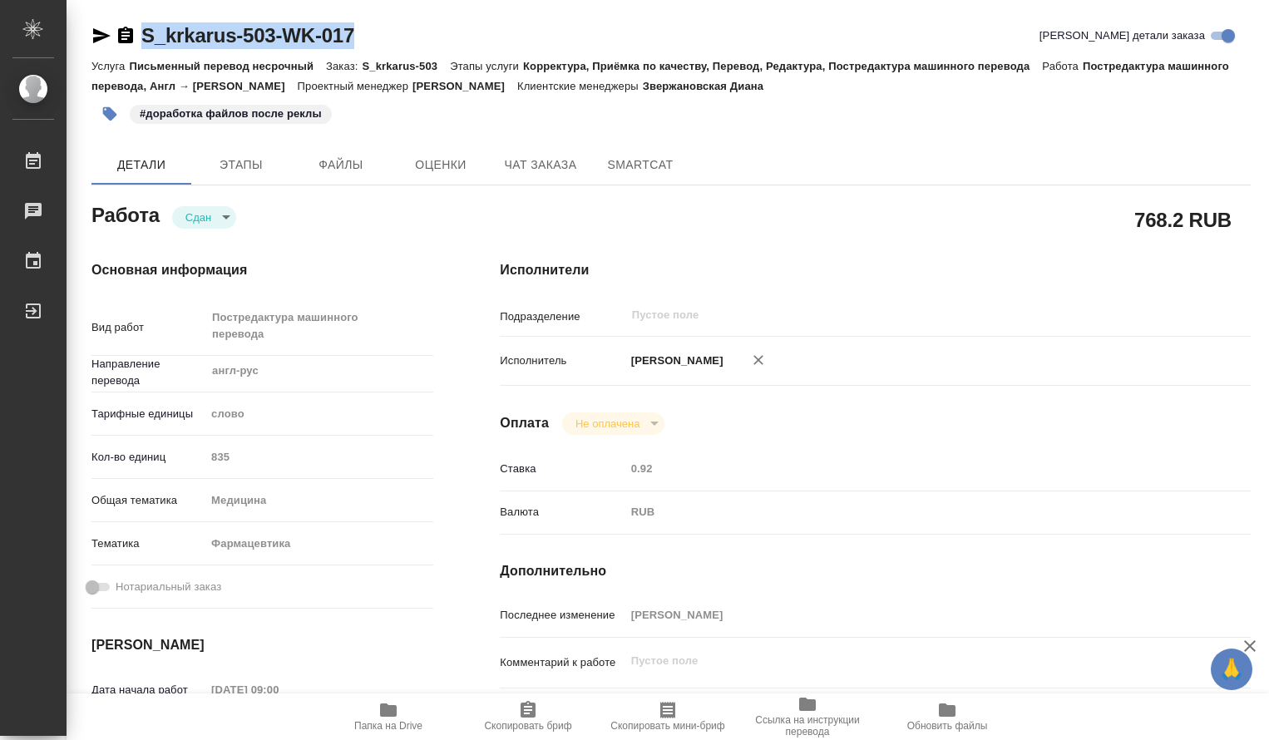
type textarea "x"
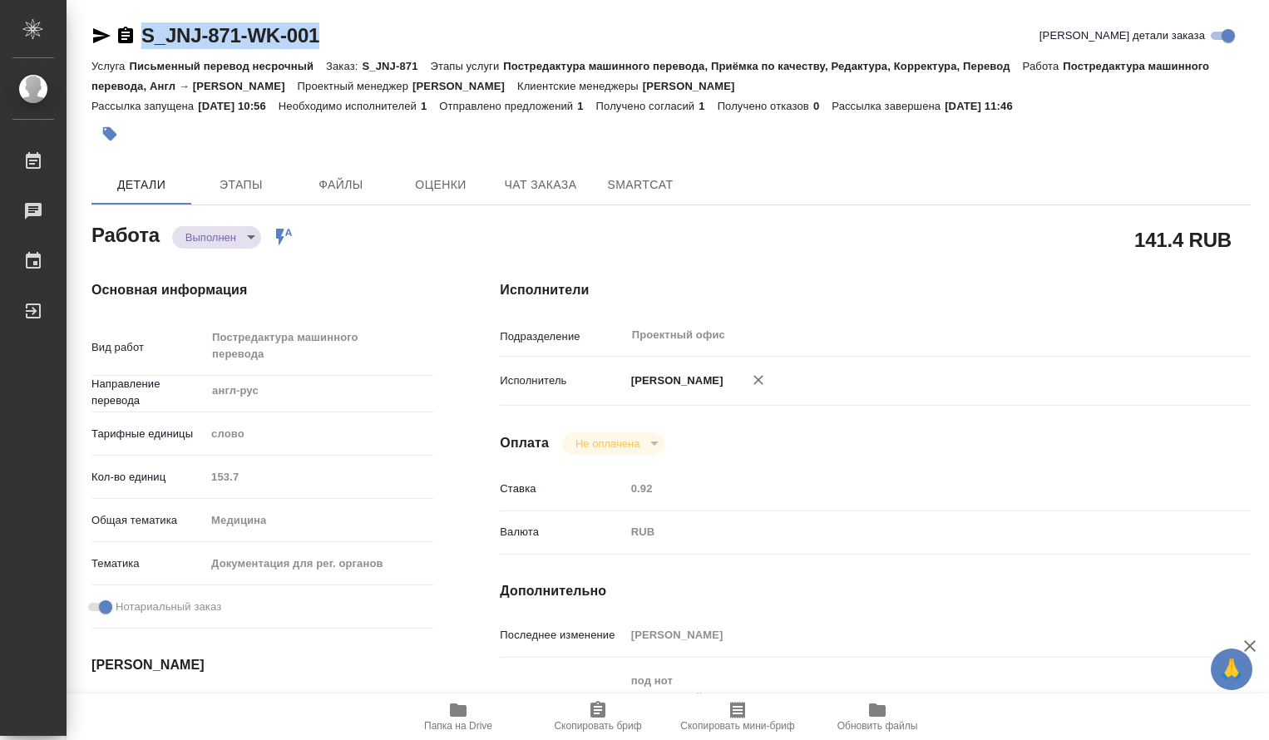
drag, startPoint x: 353, startPoint y: 29, endPoint x: 116, endPoint y: 33, distance: 237.9
click at [116, 33] on div "S_JNJ-871-WK-001 Кратко детали заказа" at bounding box center [670, 35] width 1159 height 27
copy link "S_JNJ-871-WK-001"
